Goal: Task Accomplishment & Management: Use online tool/utility

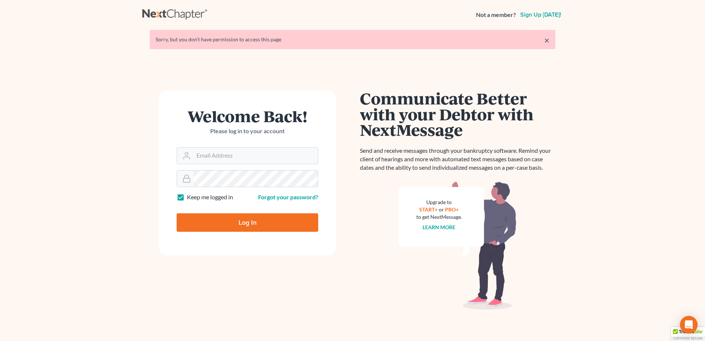
type input "[EMAIL_ADDRESS][DOMAIN_NAME]"
click at [233, 215] on input "Log In" at bounding box center [248, 222] width 142 height 18
type input "Thinking..."
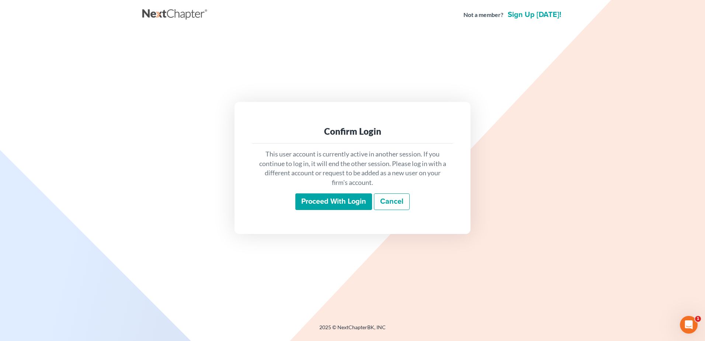
click at [335, 202] on input "Proceed with login" at bounding box center [333, 201] width 77 height 17
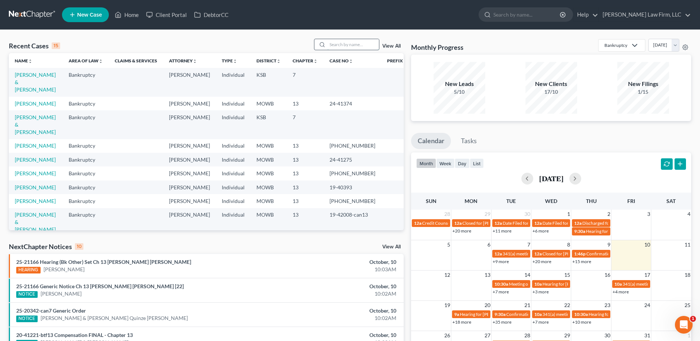
click at [343, 45] on input "search" at bounding box center [353, 44] width 52 height 11
type input "[PERSON_NAME]"
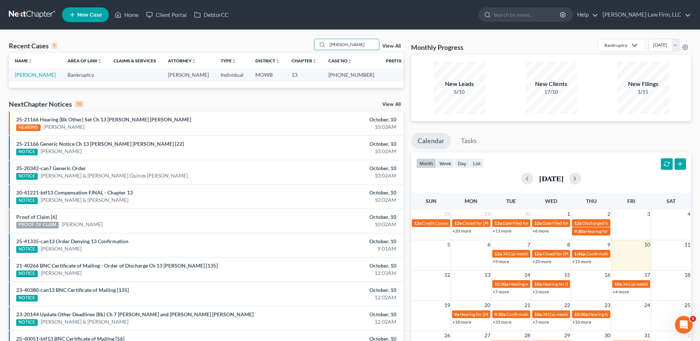
drag, startPoint x: 360, startPoint y: 44, endPoint x: 317, endPoint y: 51, distance: 43.3
click at [317, 51] on div "Recent Cases 1 [PERSON_NAME] View All" at bounding box center [206, 46] width 395 height 14
type input "[PERSON_NAME]"
click at [392, 44] on link "View All" at bounding box center [391, 46] width 18 height 5
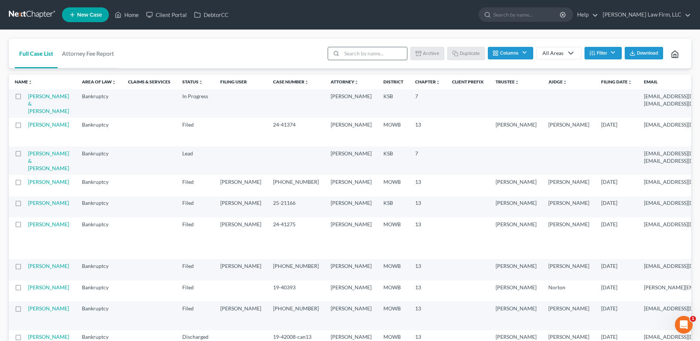
click at [360, 55] on input "search" at bounding box center [374, 53] width 65 height 13
type input "[PERSON_NAME]"
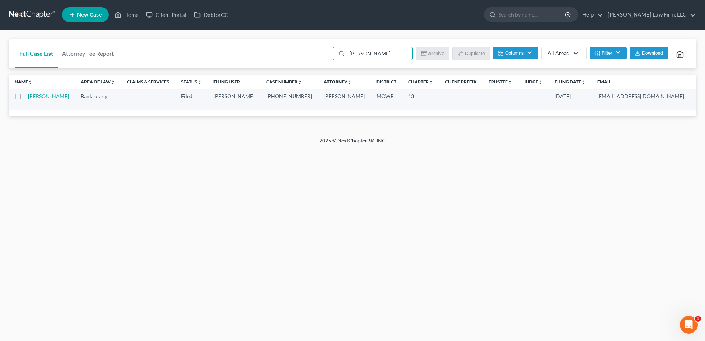
click at [222, 238] on div "Home New Case Client Portal DebtorCC [PERSON_NAME] Law Firm, LLC [EMAIL_ADDRESS…" at bounding box center [352, 170] width 705 height 341
click at [127, 18] on link "Home" at bounding box center [126, 14] width 31 height 13
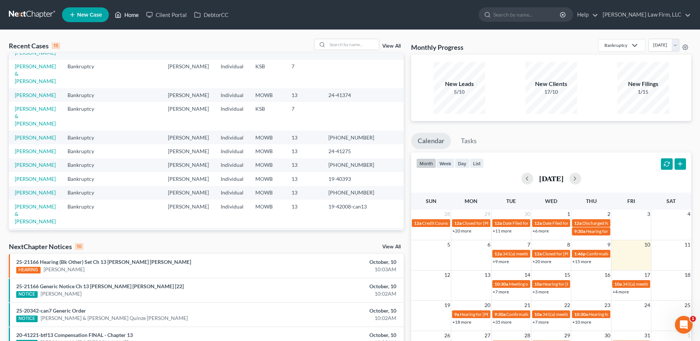
scroll to position [65, 0]
click at [37, 232] on link "[PERSON_NAME] & [PERSON_NAME]" at bounding box center [35, 242] width 41 height 21
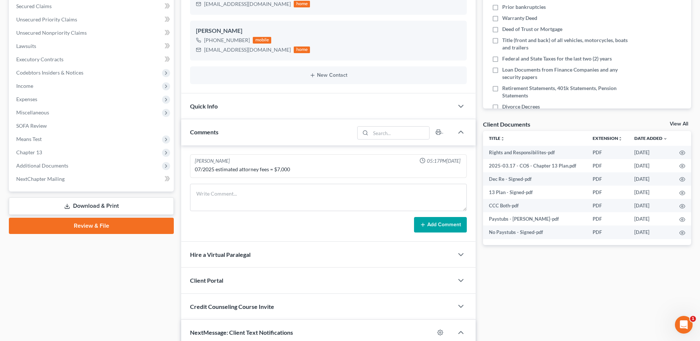
scroll to position [1075, 0]
click at [40, 167] on span "Additional Documents" at bounding box center [42, 165] width 52 height 6
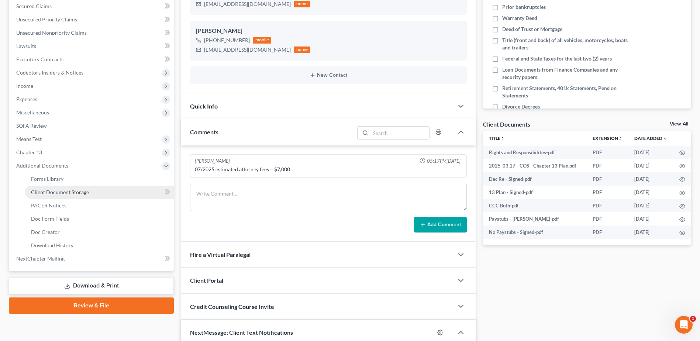
click at [49, 193] on span "Client Document Storage" at bounding box center [60, 192] width 58 height 6
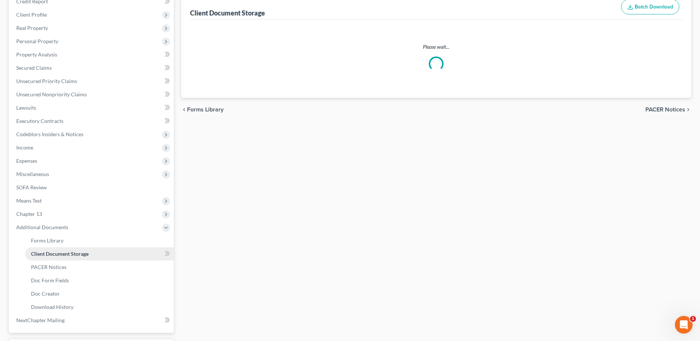
select select "22"
select select "21"
select select "5"
select select "18"
select select "24"
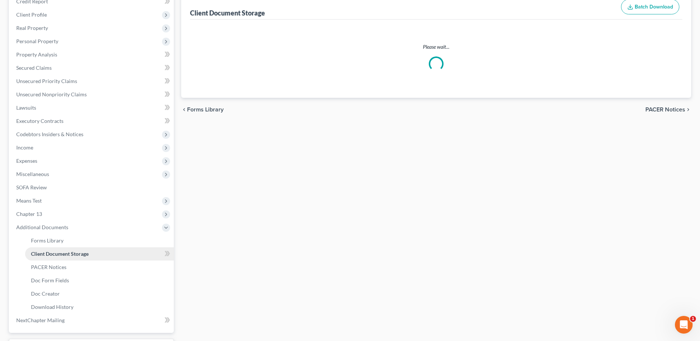
select select "7"
select select "9"
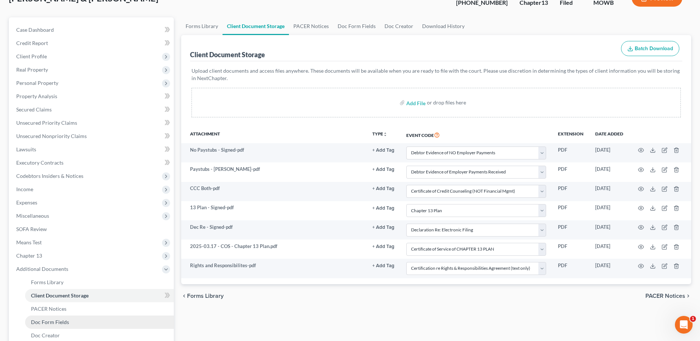
scroll to position [92, 0]
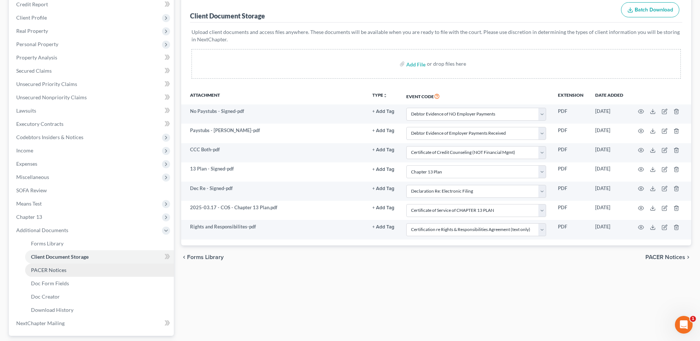
click at [58, 269] on span "PACER Notices" at bounding box center [48, 270] width 35 height 6
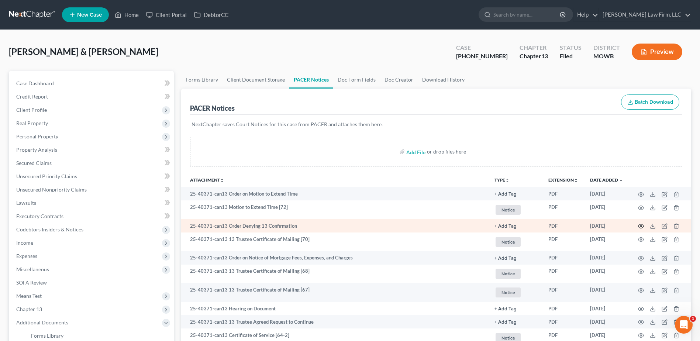
click at [641, 226] on circle "button" at bounding box center [640, 225] width 1 height 1
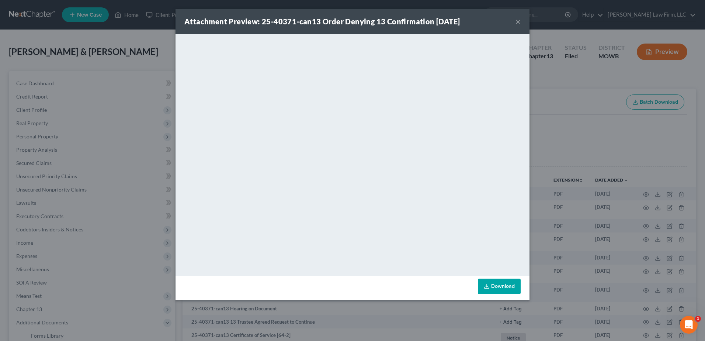
click at [520, 18] on button "×" at bounding box center [518, 21] width 5 height 9
